Goal: Transaction & Acquisition: Book appointment/travel/reservation

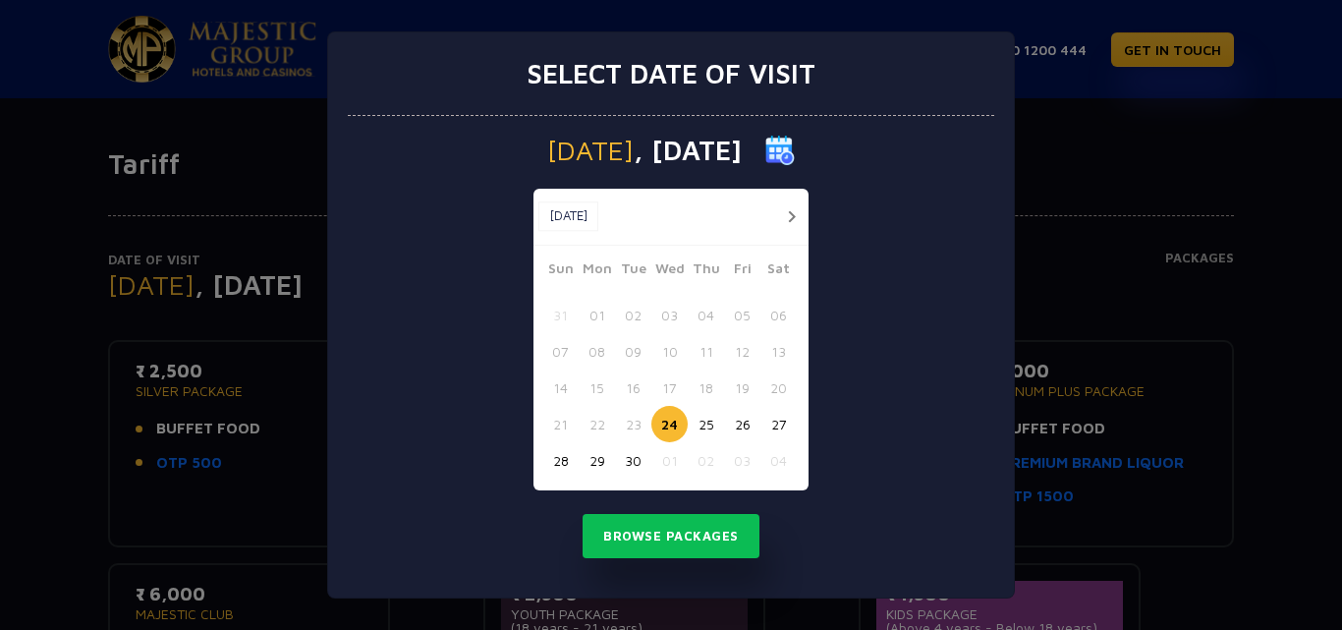
click at [1061, 169] on div "Select date of visit Wednesday , 24 Sep 2025 Sep, 2025 Sep, 2025 Sun Mon Tue We…" at bounding box center [671, 315] width 1342 height 630
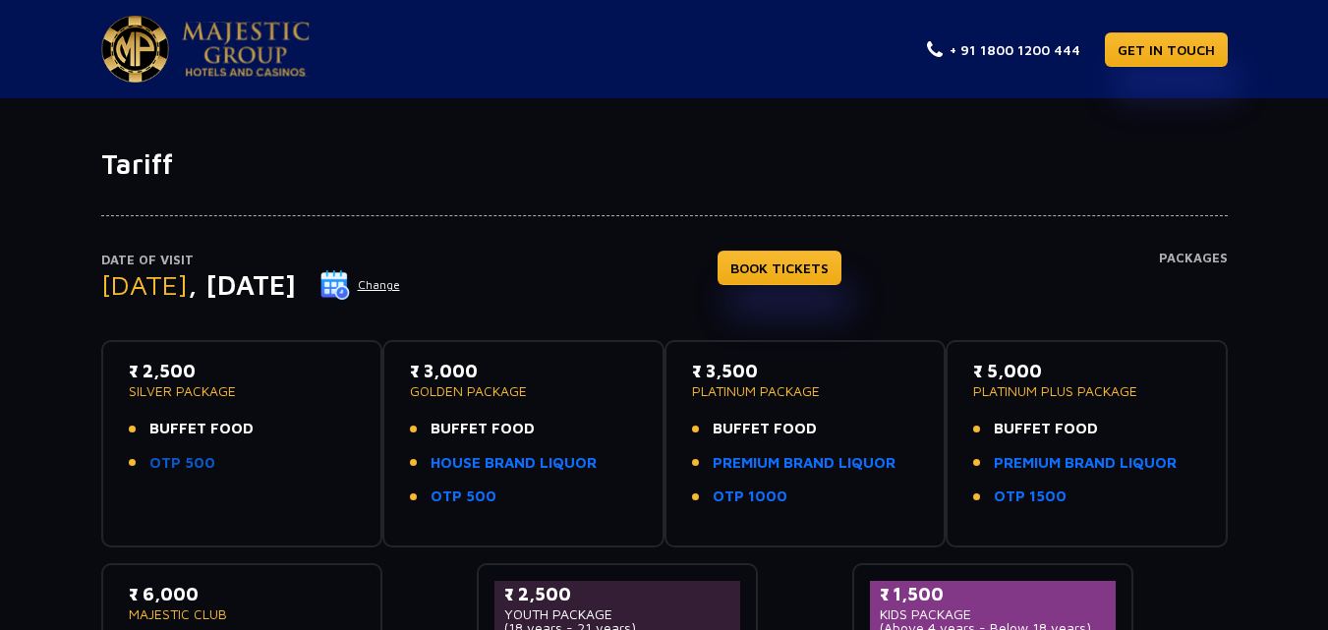
click at [186, 464] on link "OTP 500" at bounding box center [182, 463] width 66 height 23
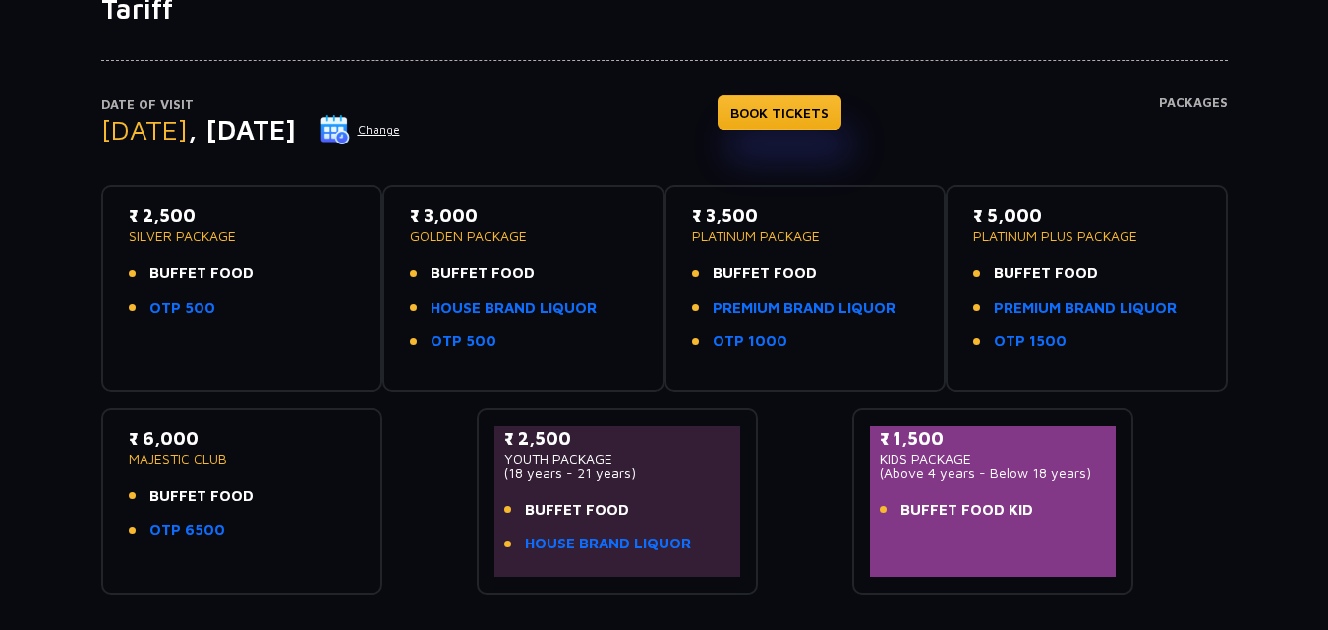
scroll to position [357, 0]
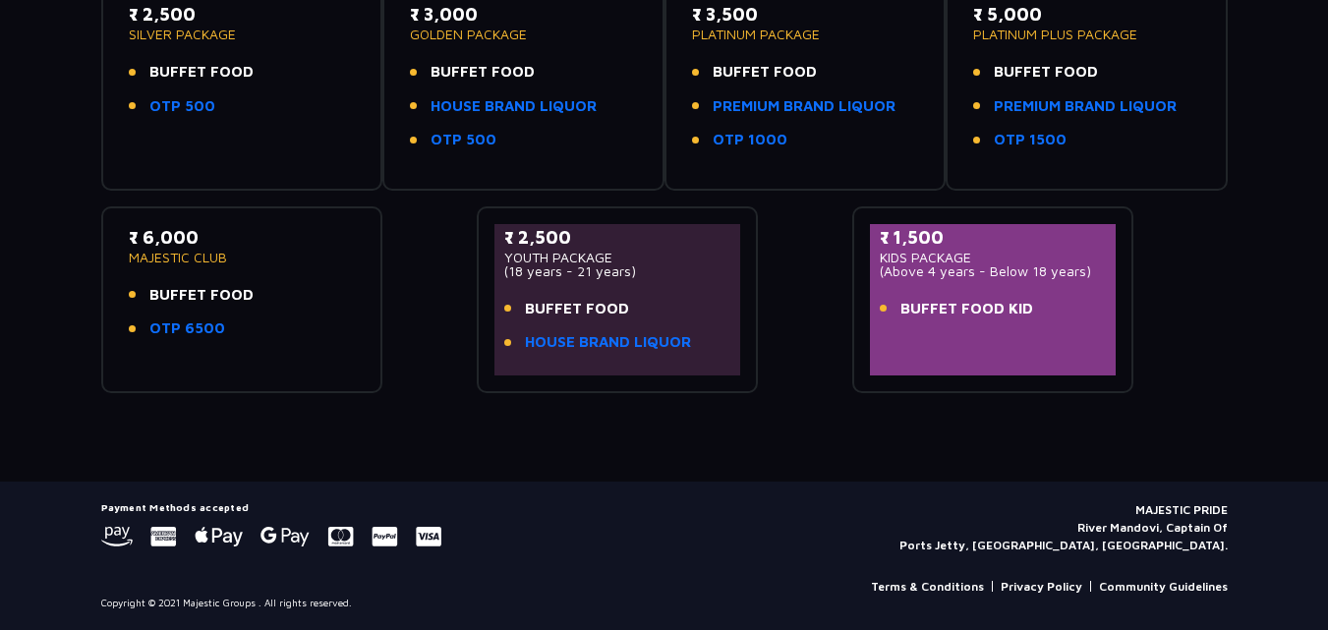
click at [650, 296] on div "₹ 2,500 YOUTH PACKAGE (18 years - 21 years) BUFFET FOOD HOUSE BRAND LIQUOR" at bounding box center [617, 295] width 227 height 142
click at [645, 306] on li "BUFFET FOOD" at bounding box center [617, 309] width 227 height 23
click at [539, 267] on p "(18 years - 21 years)" at bounding box center [617, 271] width 227 height 14
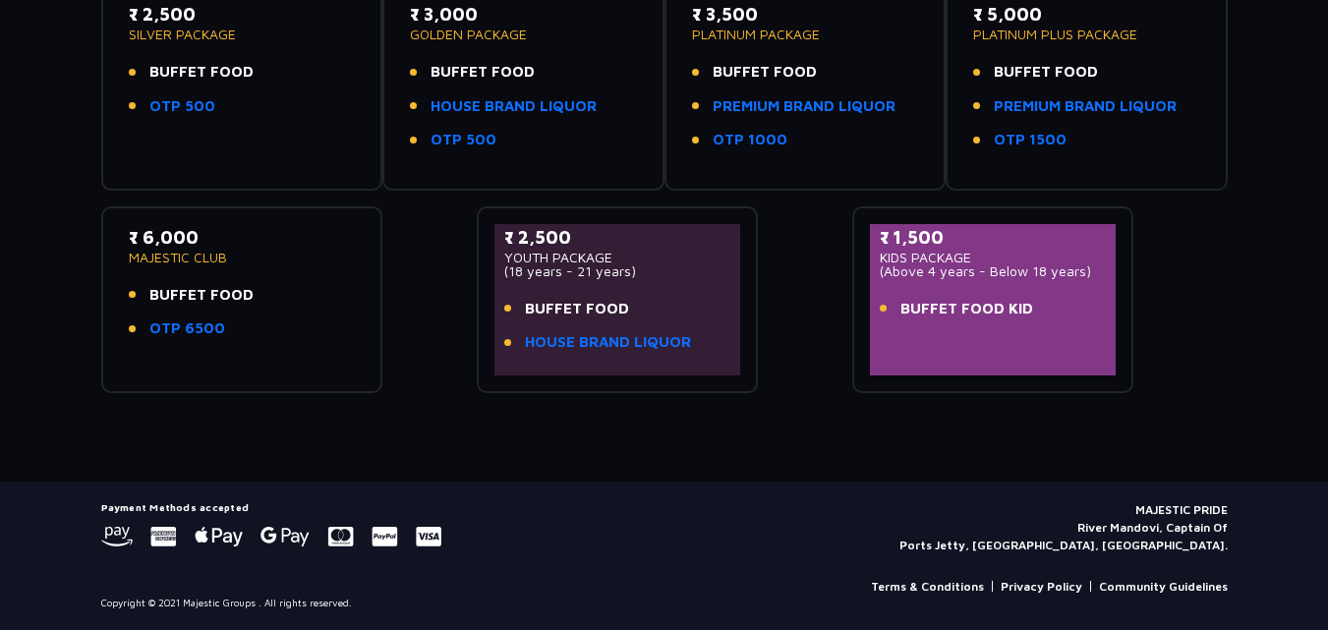
click at [594, 281] on div "₹ 2,500 YOUTH PACKAGE (18 years - 21 years) BUFFET FOOD HOUSE BRAND LIQUOR" at bounding box center [617, 295] width 227 height 142
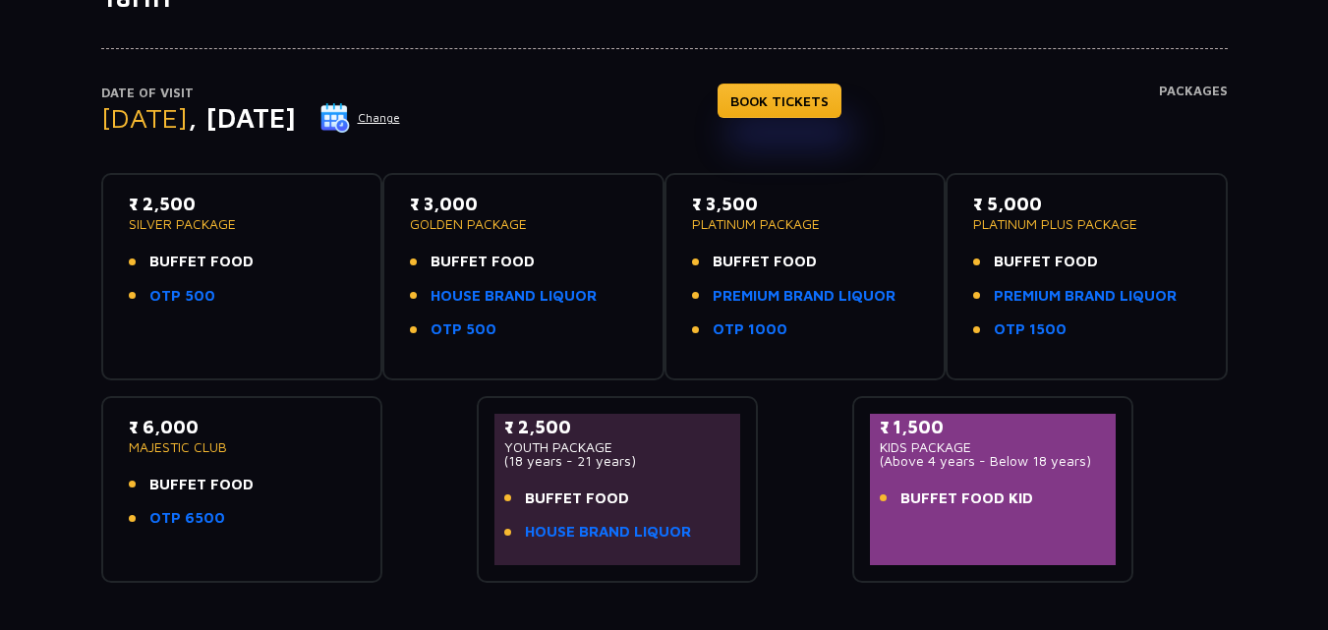
scroll to position [160, 0]
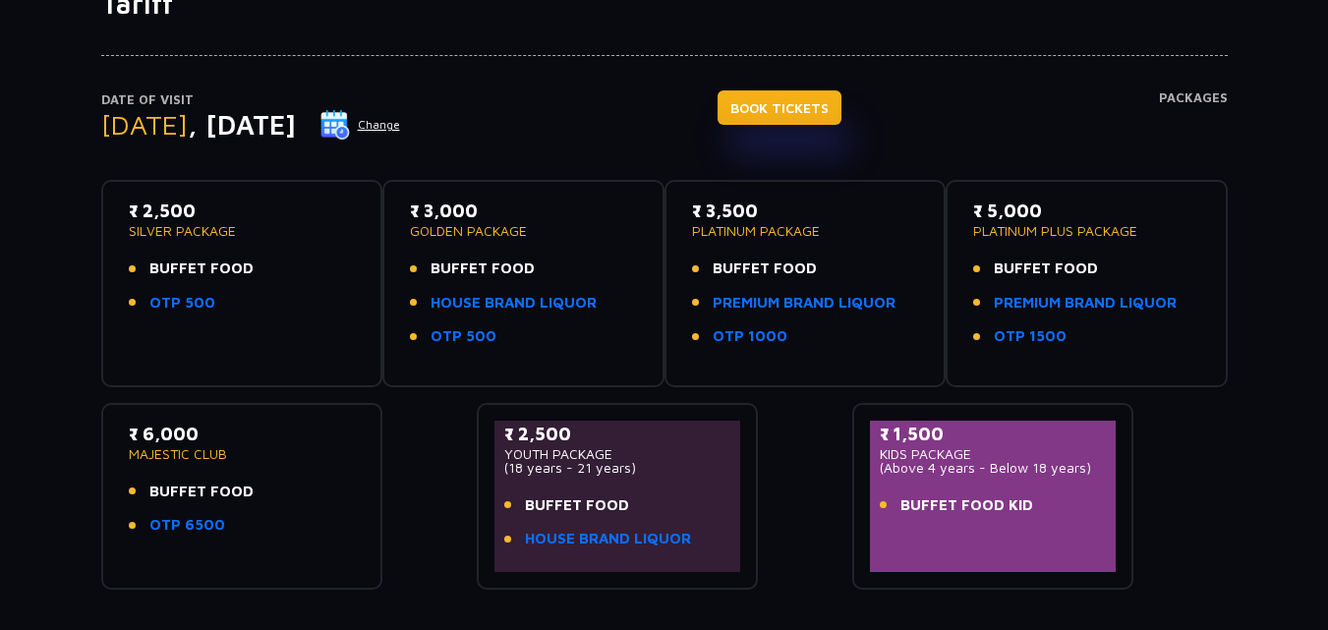
click at [840, 102] on link "BOOK TICKETS" at bounding box center [779, 107] width 124 height 34
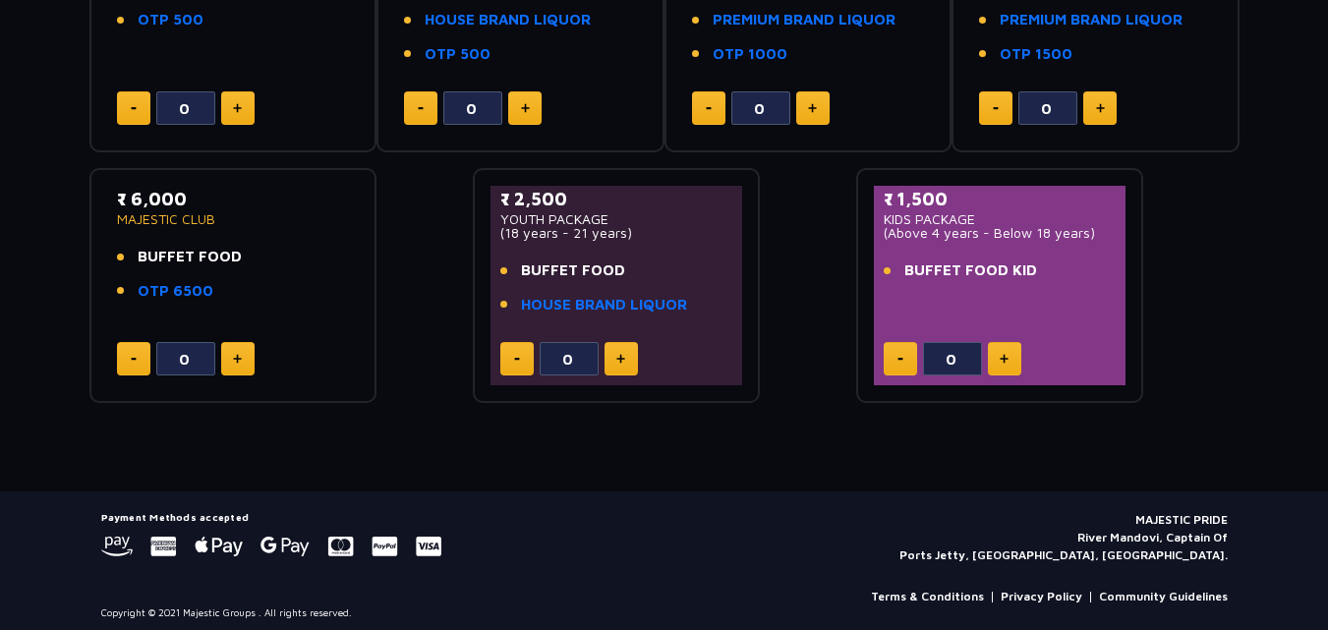
scroll to position [487, 0]
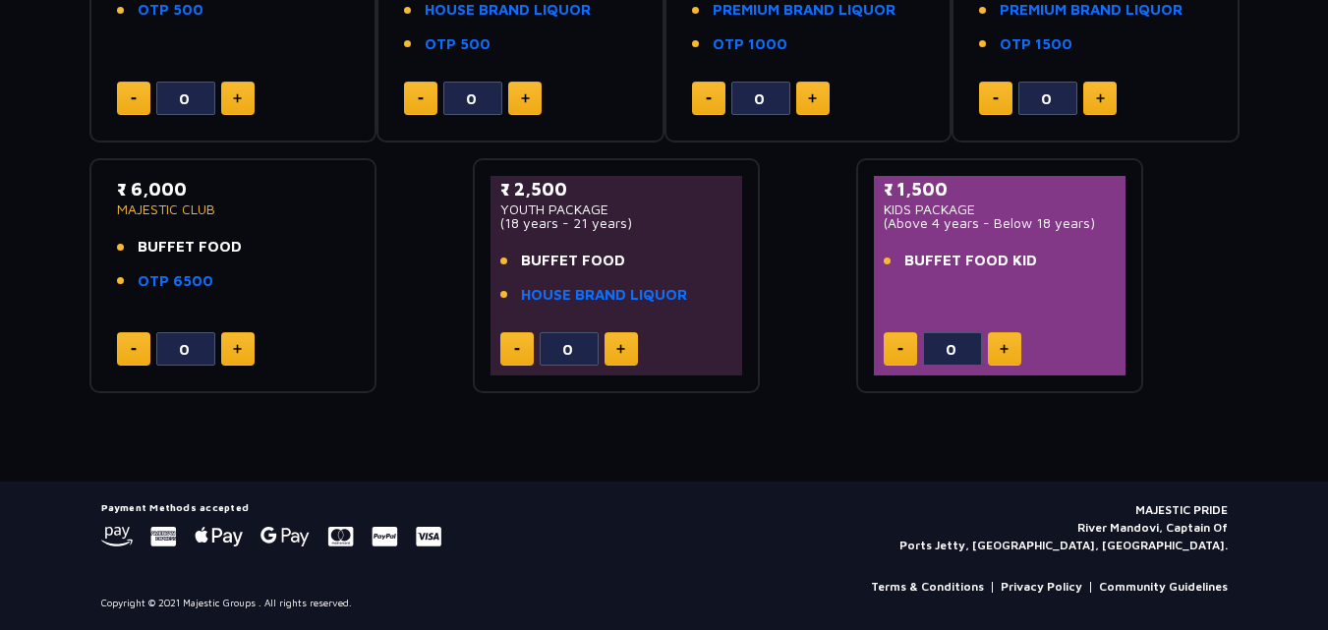
click at [623, 352] on img at bounding box center [620, 349] width 9 height 10
type input "1"
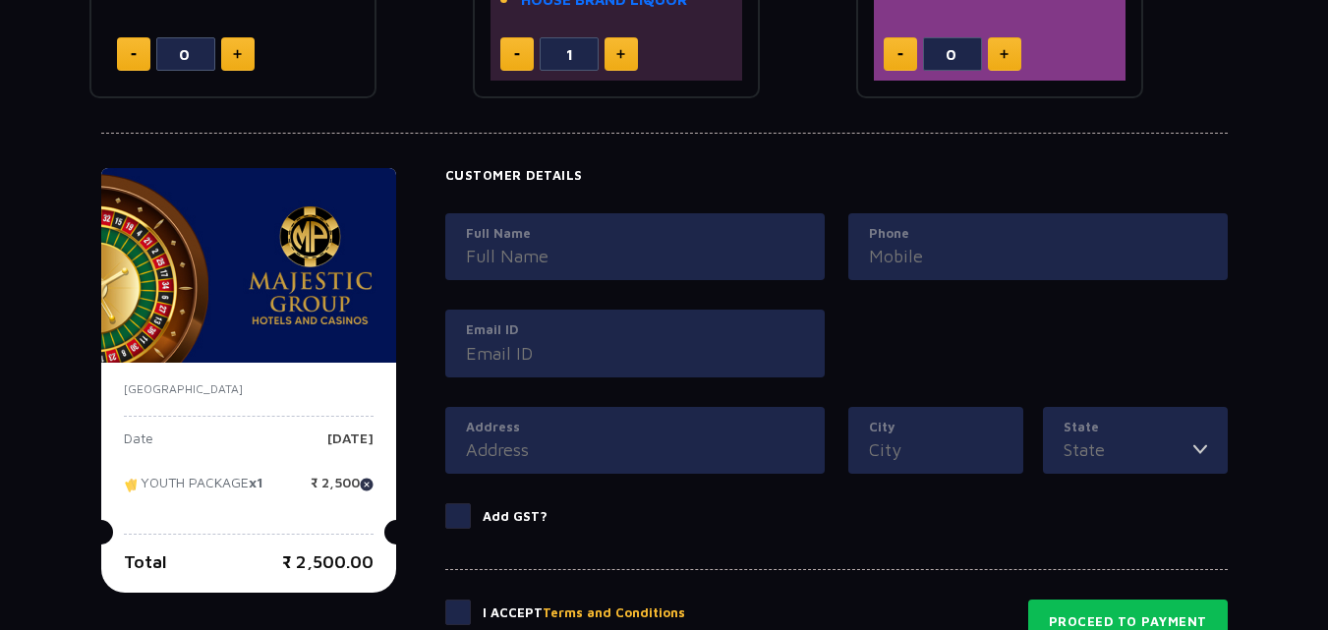
scroll to position [881, 0]
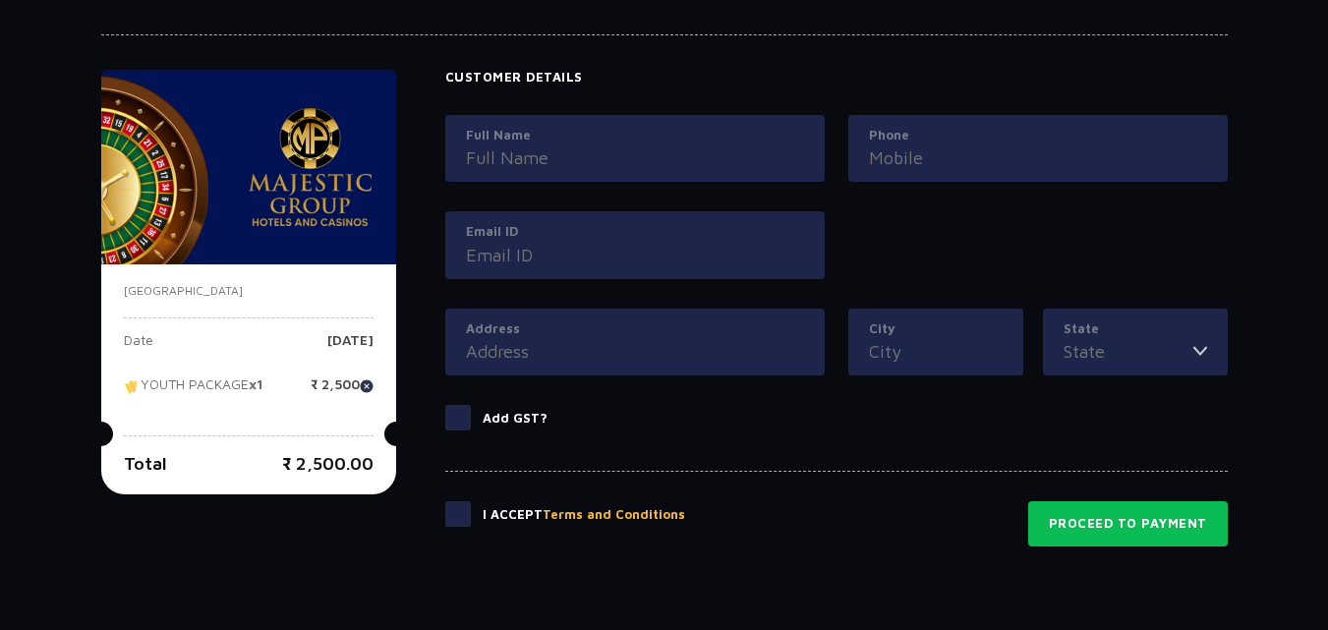
click at [696, 159] on input "Full Name" at bounding box center [635, 157] width 338 height 27
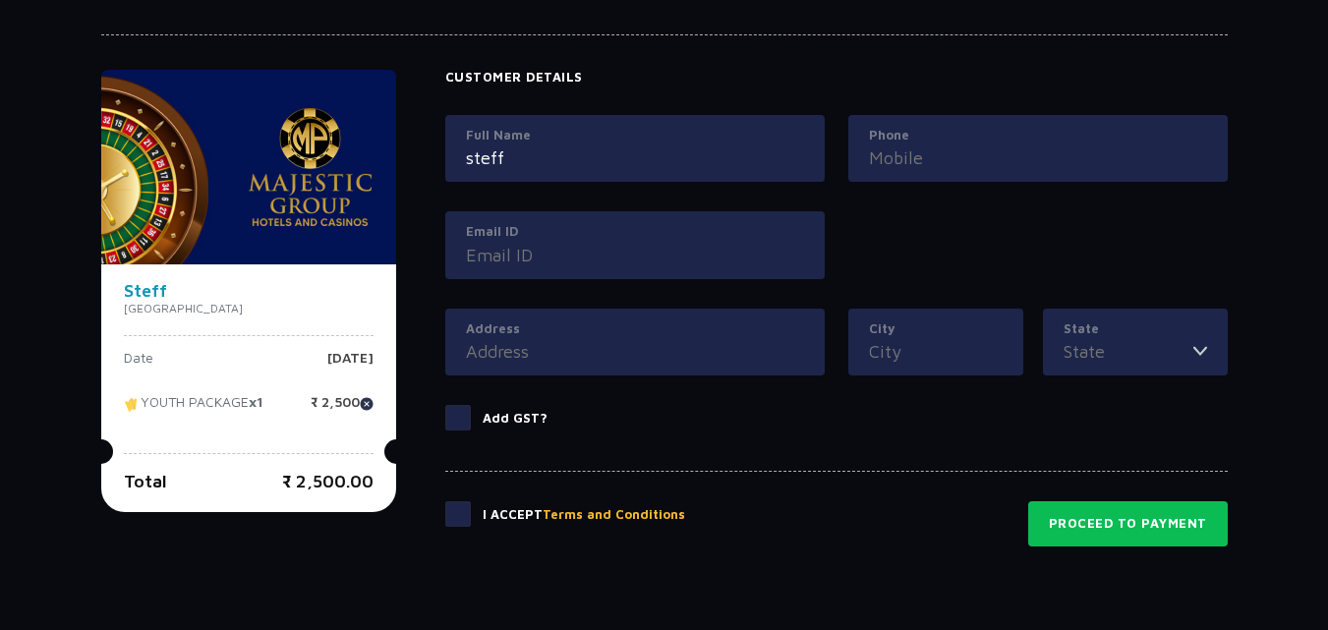
type input "steff"
click at [694, 236] on label "Email ID" at bounding box center [635, 232] width 338 height 20
click at [694, 242] on input "Email ID" at bounding box center [635, 255] width 338 height 27
type input "o"
click at [455, 511] on div "I Accept Terms and Conditions Proceed to Payment" at bounding box center [836, 509] width 782 height 76
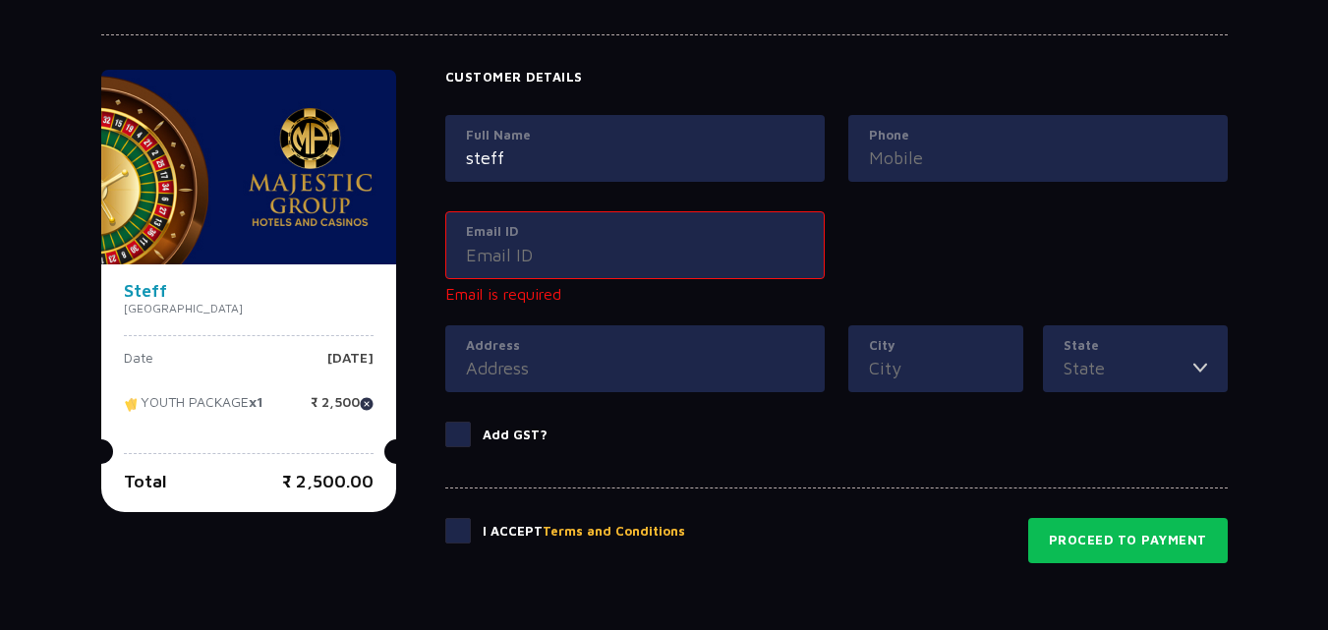
click at [547, 256] on input "Email ID" at bounding box center [635, 255] width 338 height 27
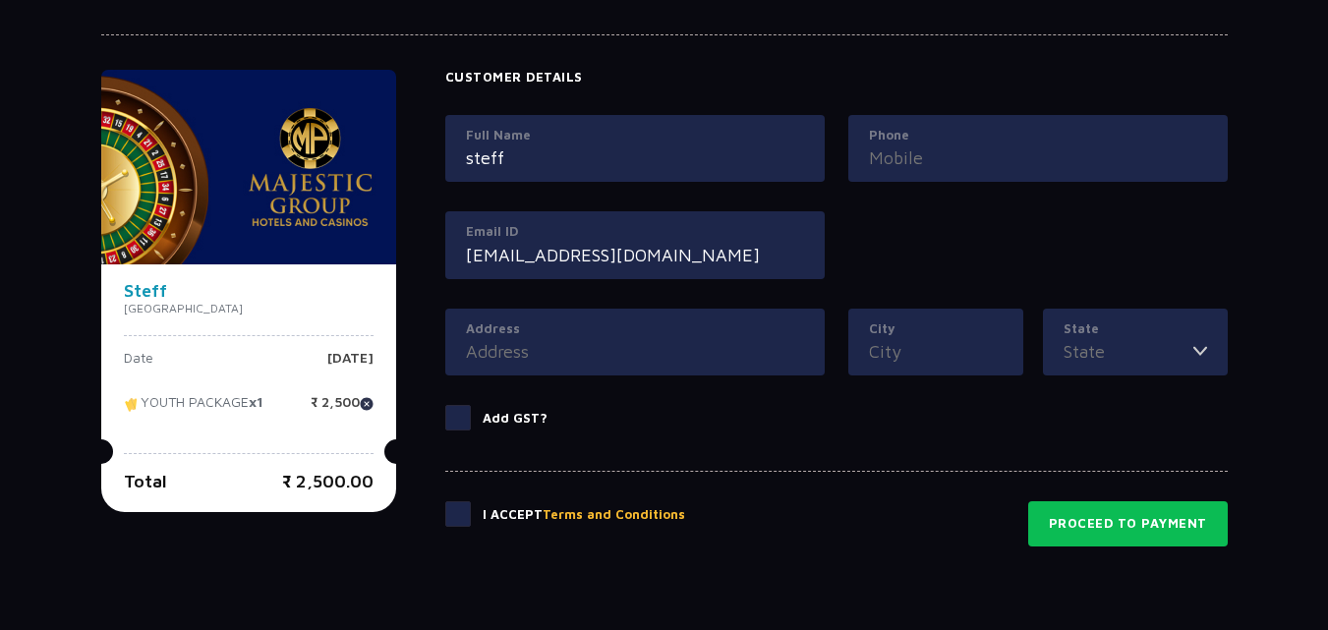
type input "[EMAIL_ADDRESS][DOMAIN_NAME]"
click at [460, 512] on span at bounding box center [458, 514] width 26 height 26
click at [0, 0] on input "checkbox" at bounding box center [0, 0] width 0 height 0
click at [1133, 514] on button "Proceed to Payment" at bounding box center [1127, 523] width 199 height 45
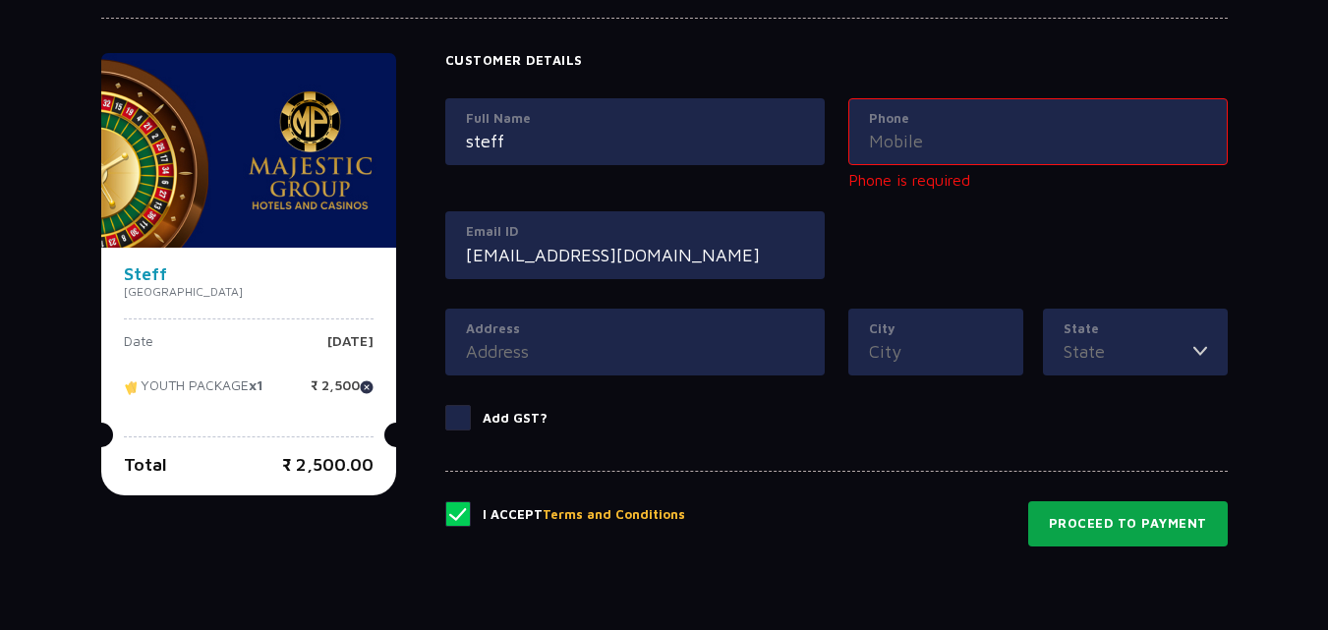
scroll to position [896, 0]
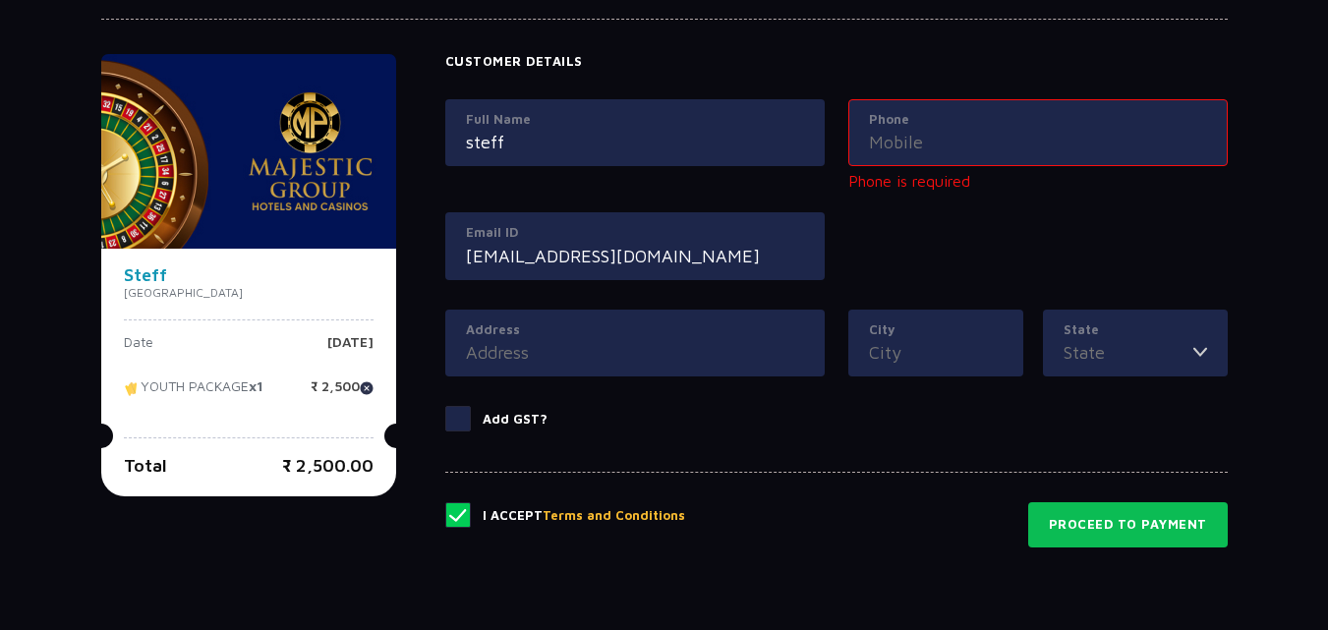
click at [945, 157] on div "Phone" at bounding box center [1037, 133] width 379 height 68
click at [945, 146] on input "Phone" at bounding box center [1038, 142] width 338 height 27
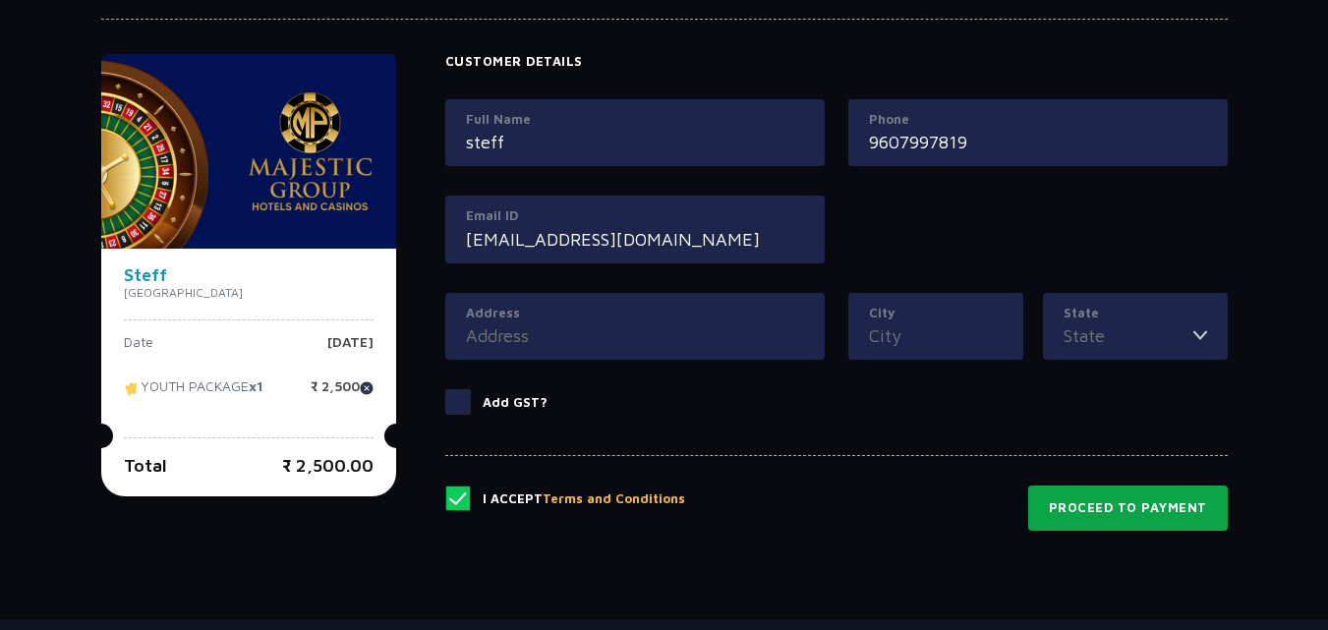
type input "9607997819"
click at [1092, 506] on button "Proceed to Payment" at bounding box center [1127, 507] width 199 height 45
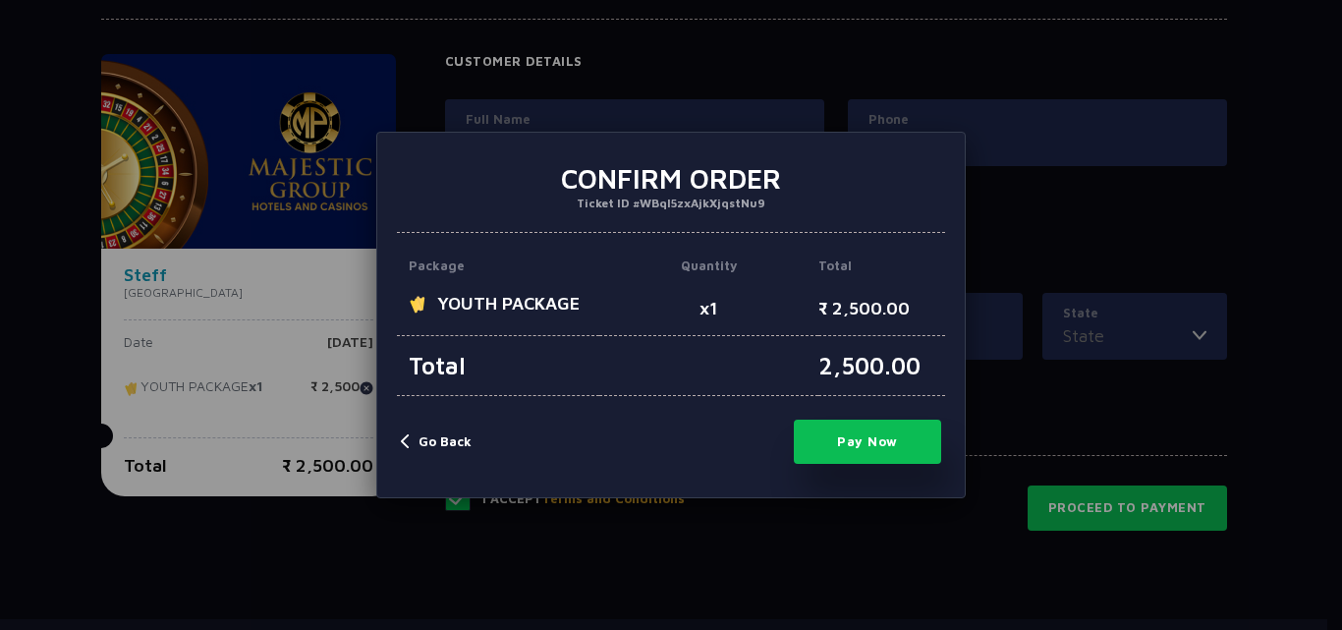
click at [421, 443] on button "Go Back" at bounding box center [436, 442] width 71 height 20
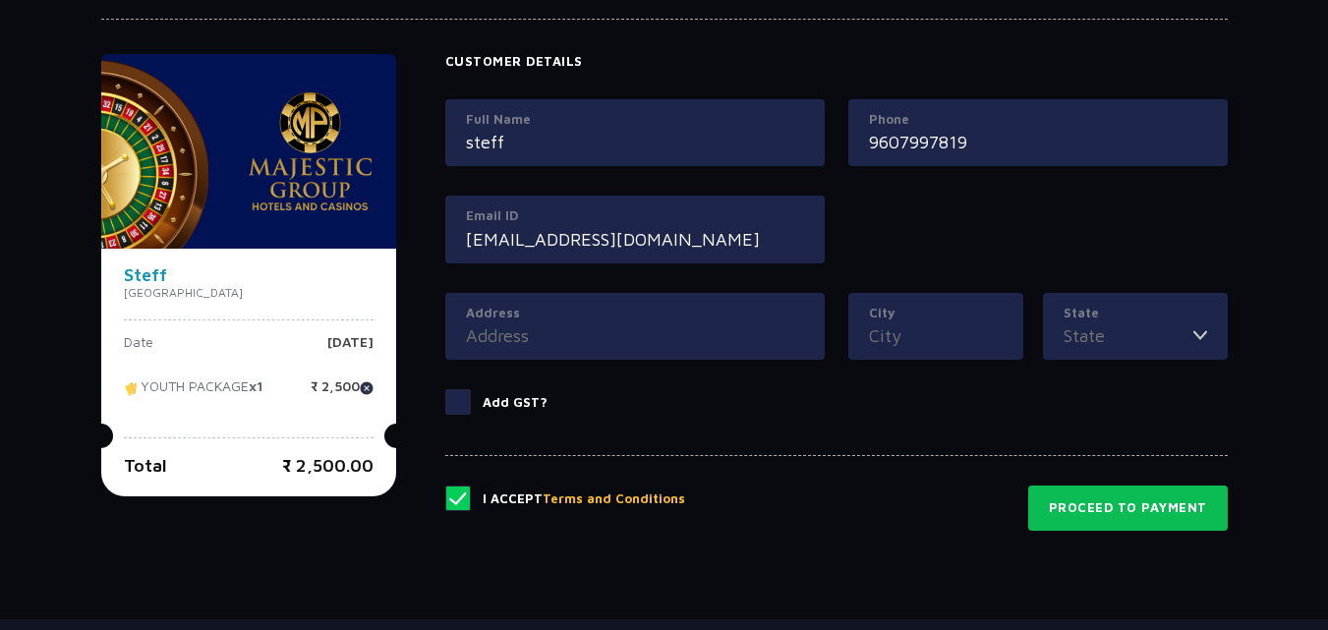
click at [456, 495] on span at bounding box center [458, 498] width 26 height 26
click at [0, 0] on input "checkbox" at bounding box center [0, 0] width 0 height 0
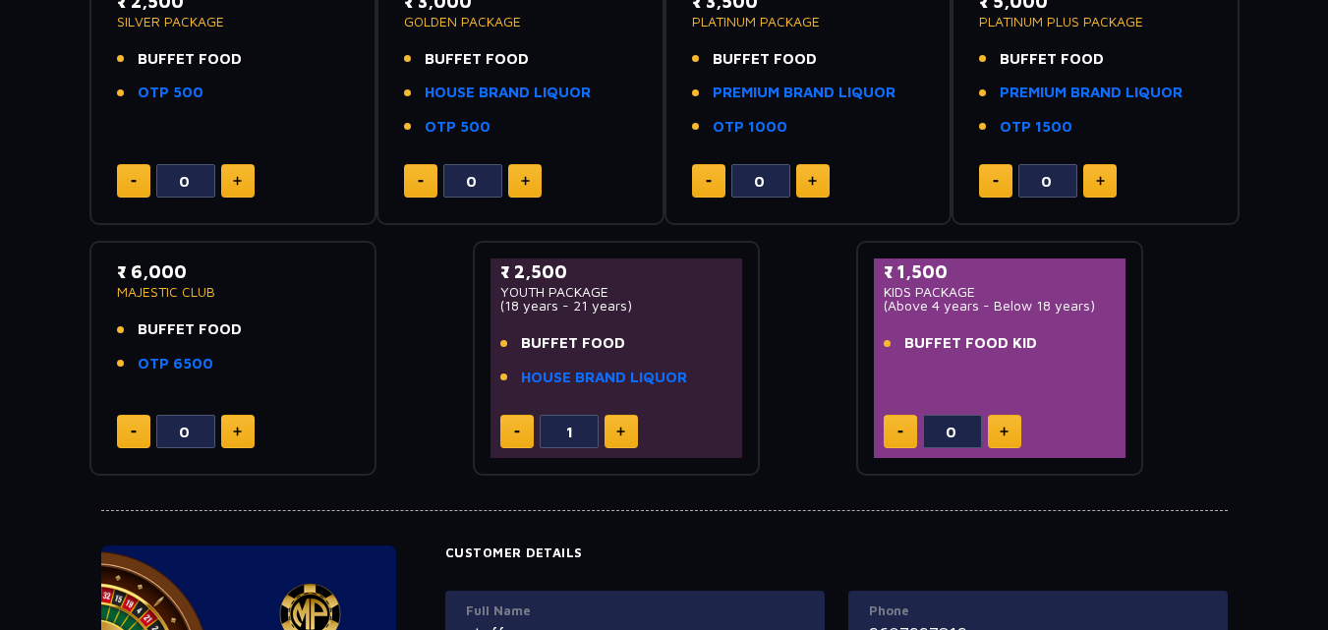
scroll to position [700, 0]
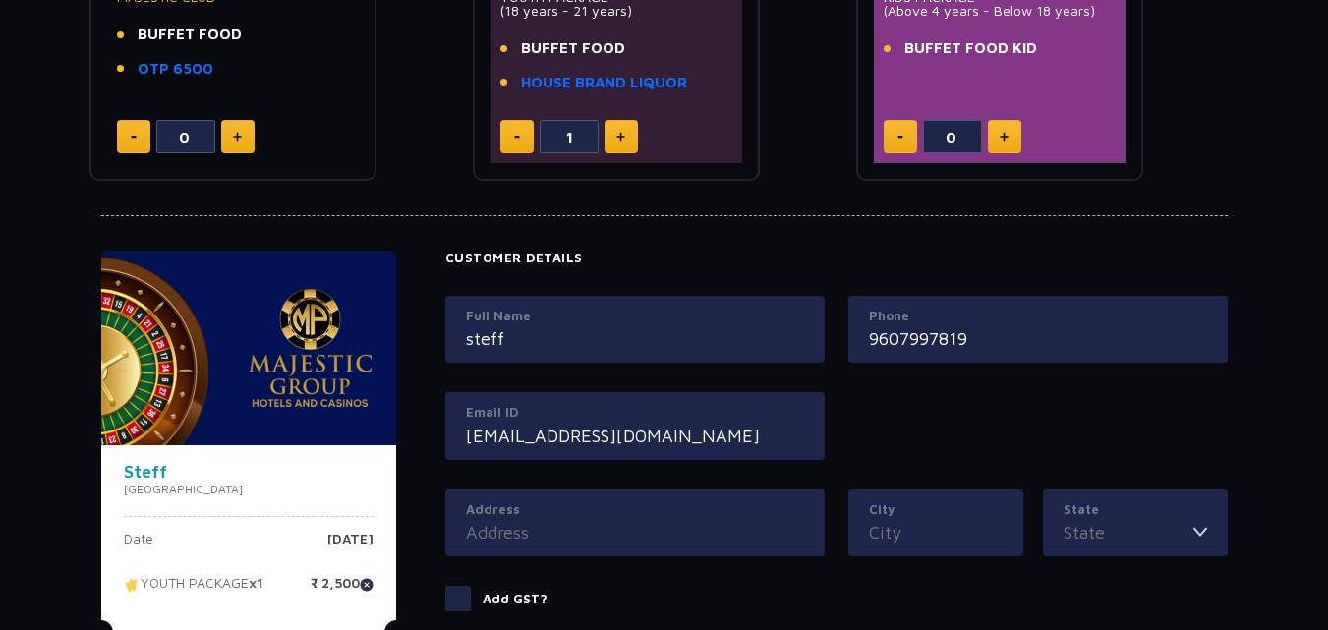
drag, startPoint x: 658, startPoint y: 440, endPoint x: 424, endPoint y: 425, distance: 235.4
click at [424, 425] on div "Steff [GEOGRAPHIC_DATA] Date [DATE] YOUTH PACKAGE x1 ₹ 2,500 Total ₹ 2,500.00 P…" at bounding box center [664, 491] width 1126 height 481
drag, startPoint x: 508, startPoint y: 353, endPoint x: 520, endPoint y: 345, distance: 14.2
click at [514, 349] on div "Full Name steff" at bounding box center [634, 330] width 379 height 68
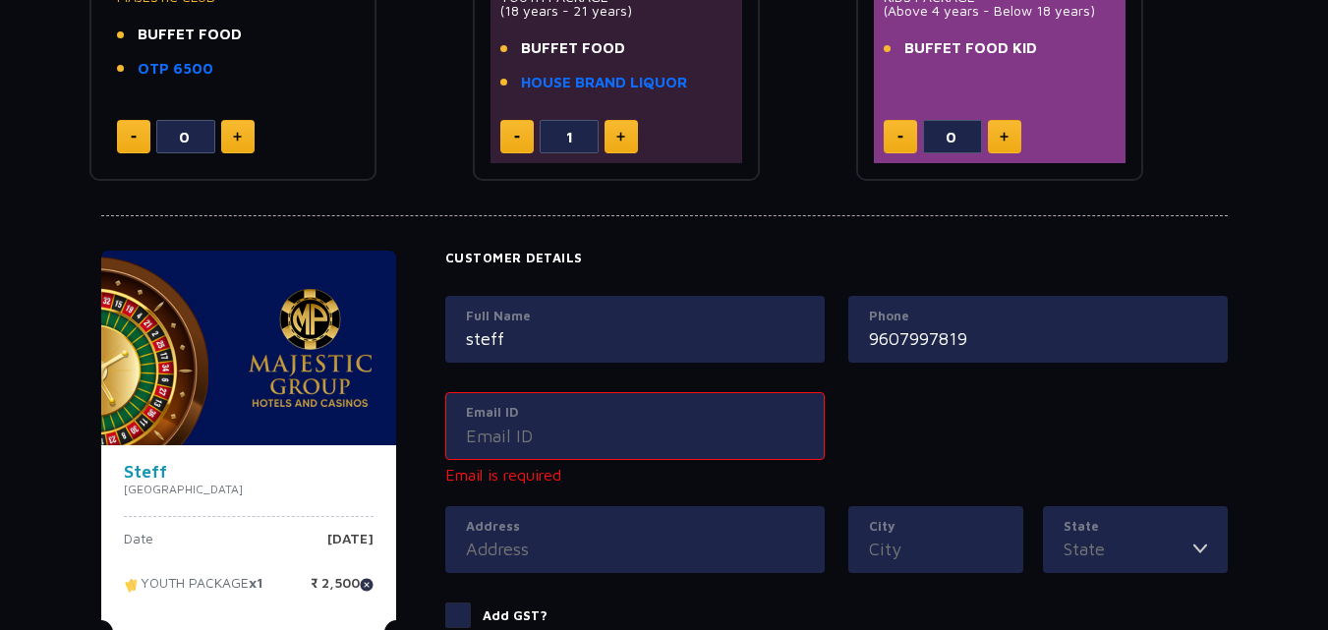
drag, startPoint x: 520, startPoint y: 345, endPoint x: 467, endPoint y: 326, distance: 56.3
click at [467, 326] on input "steff" at bounding box center [635, 338] width 338 height 27
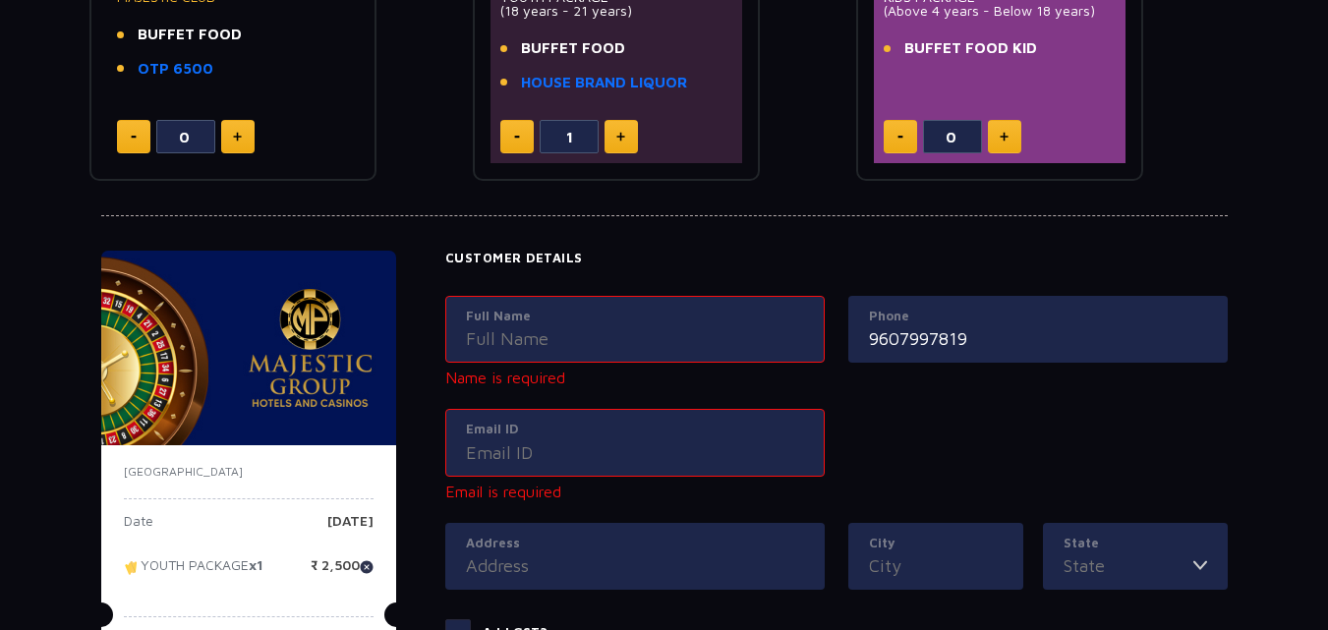
drag, startPoint x: 1010, startPoint y: 328, endPoint x: 848, endPoint y: 318, distance: 162.4
click at [848, 318] on div "Phone [PHONE_NUMBER]" at bounding box center [1037, 330] width 379 height 68
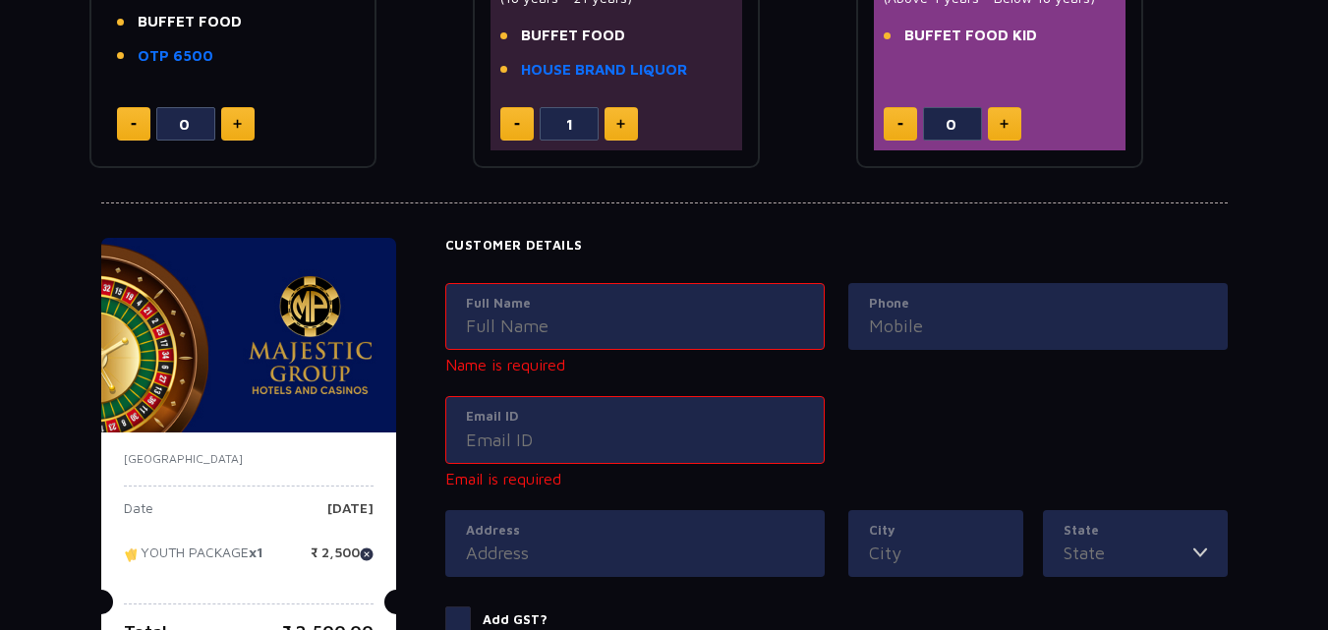
scroll to position [678, 0]
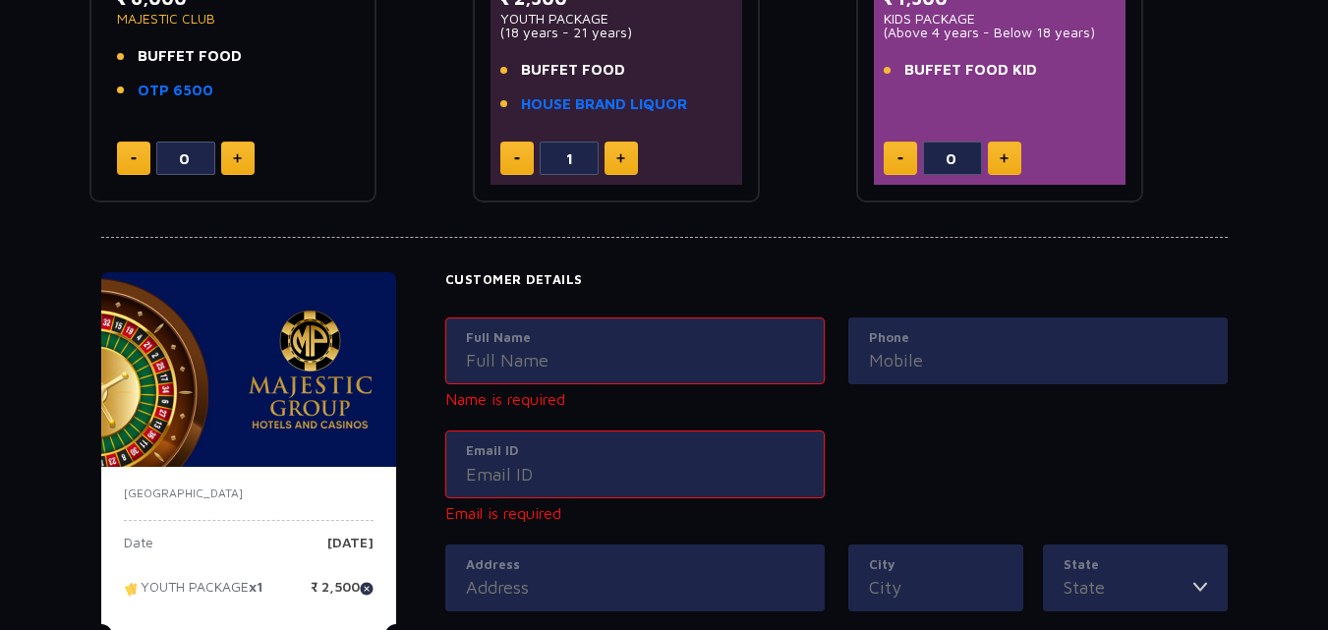
click at [927, 409] on div "Phone" at bounding box center [1037, 374] width 403 height 114
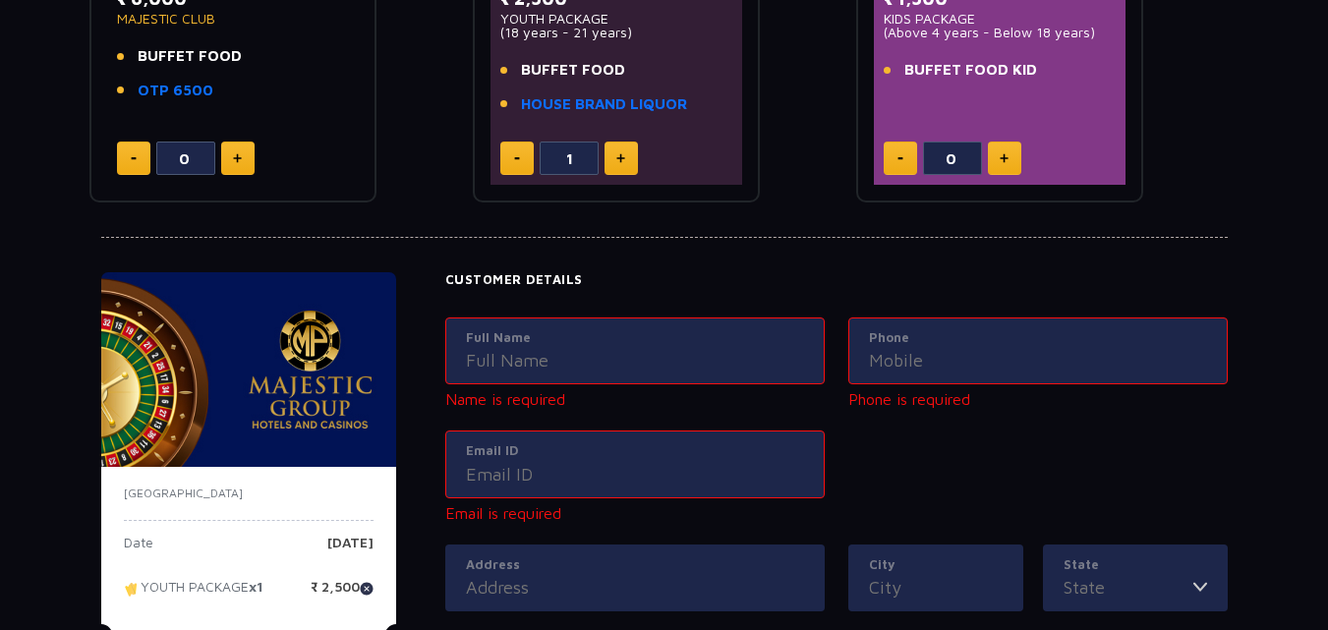
click at [507, 176] on div "₹ 2,500 YOUTH PACKAGE (18 years - 21 years) BUFFET FOOD HOUSE BRAND LIQUOR 1" at bounding box center [616, 84] width 253 height 199
click at [509, 167] on button at bounding box center [516, 158] width 33 height 33
type input "0"
